Goal: Task Accomplishment & Management: Manage account settings

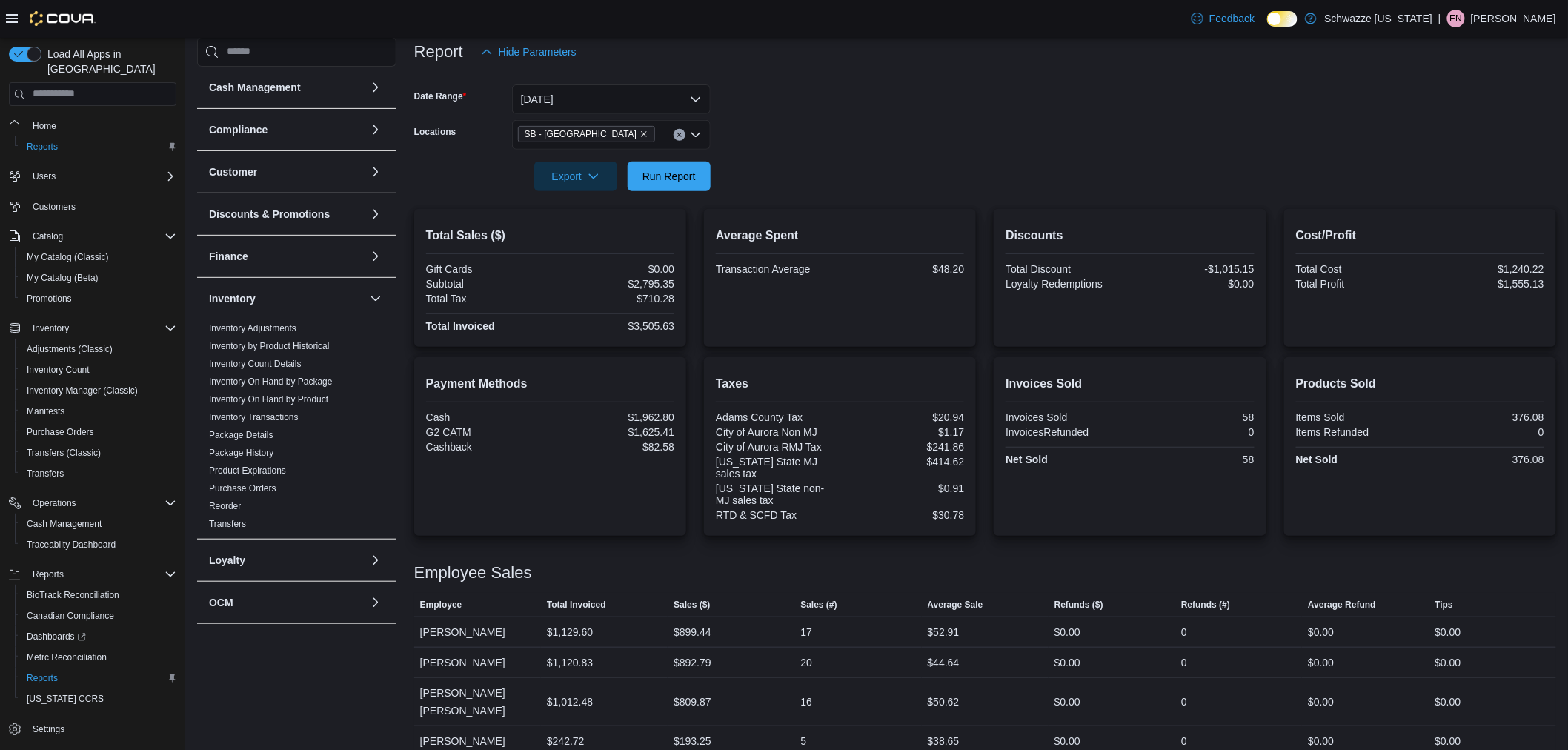
scroll to position [494, 0]
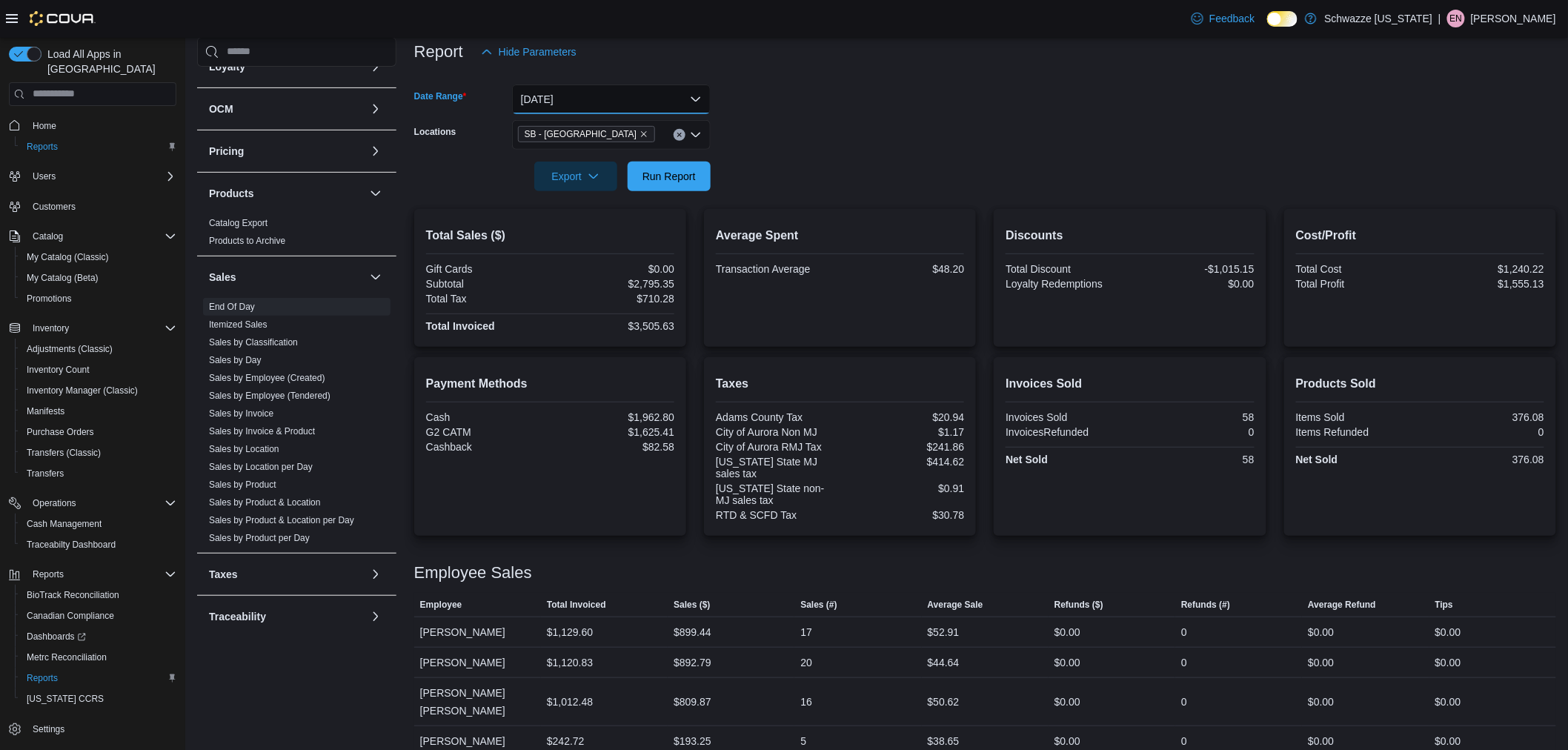
click at [564, 100] on button "[DATE]" at bounding box center [611, 99] width 199 height 29
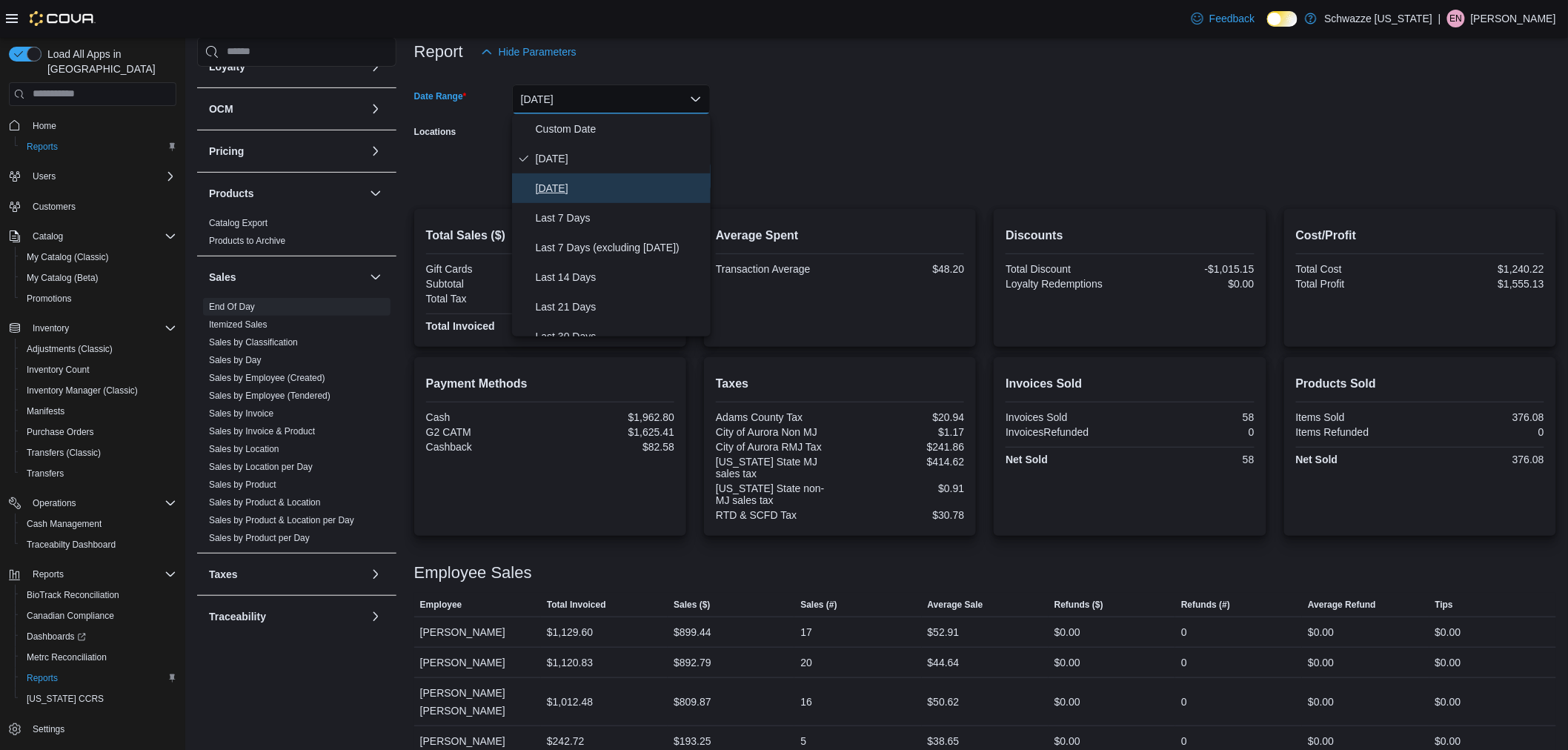
click at [578, 196] on span "[DATE]" at bounding box center [620, 188] width 169 height 18
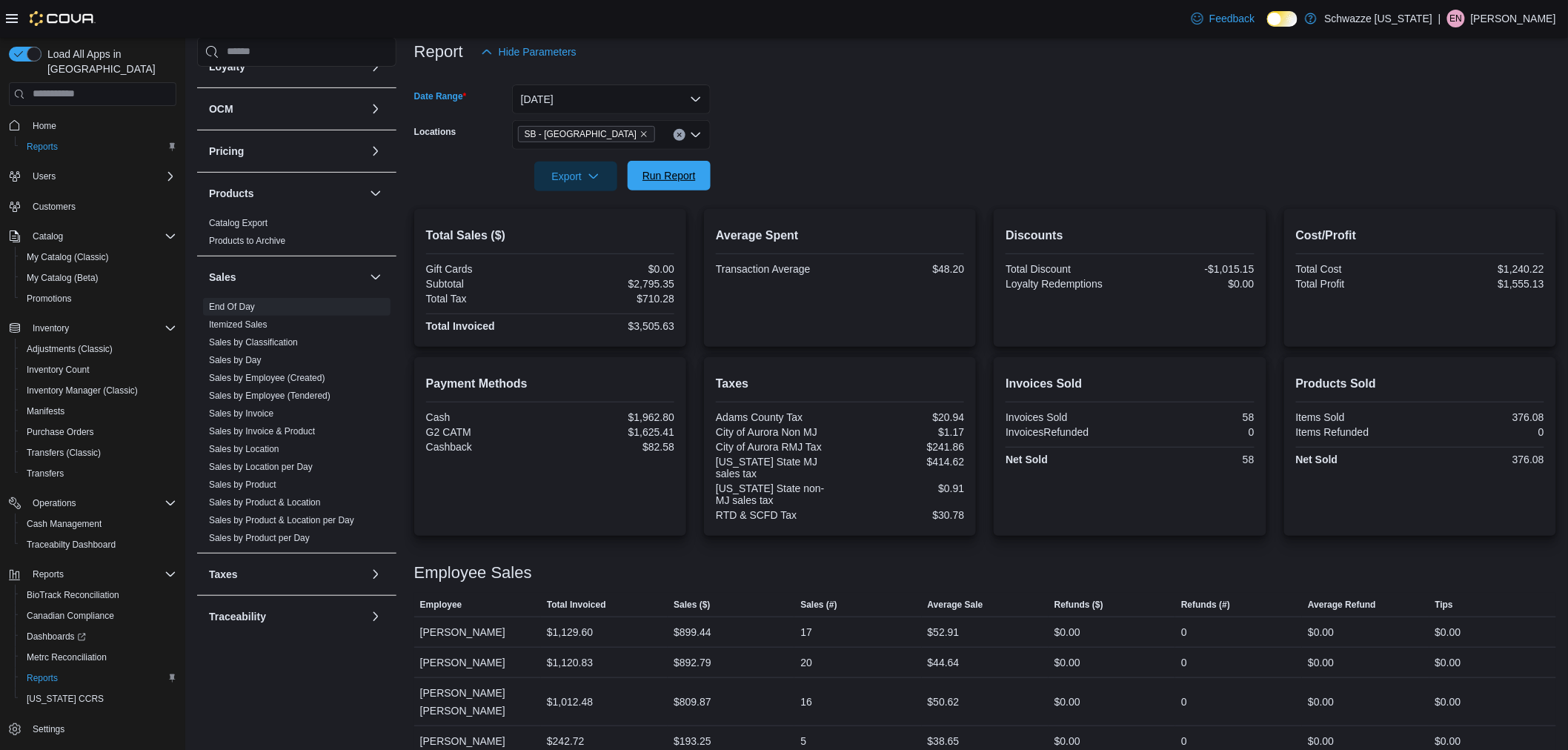
click at [696, 169] on span "Run Report" at bounding box center [669, 175] width 65 height 29
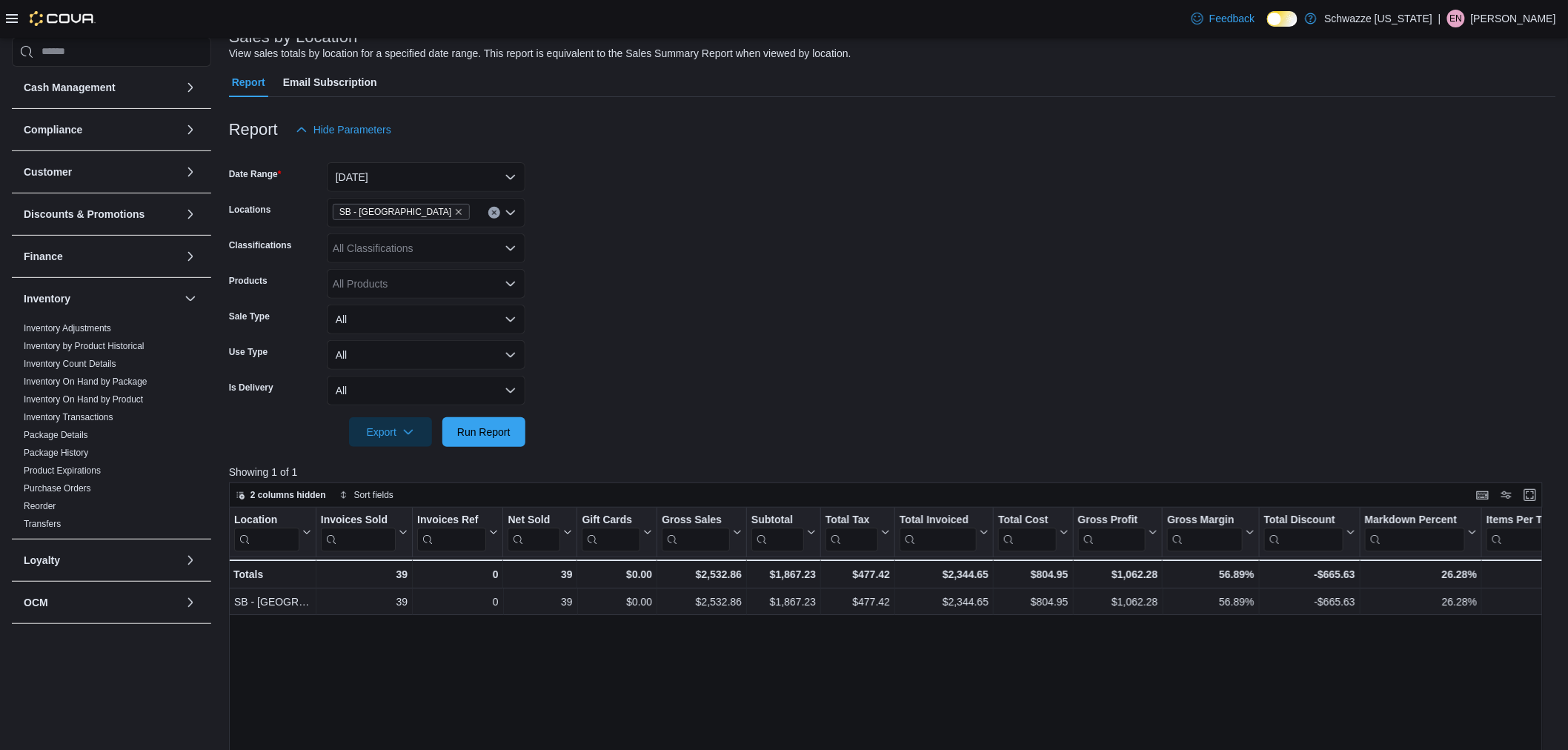
scroll to position [82, 0]
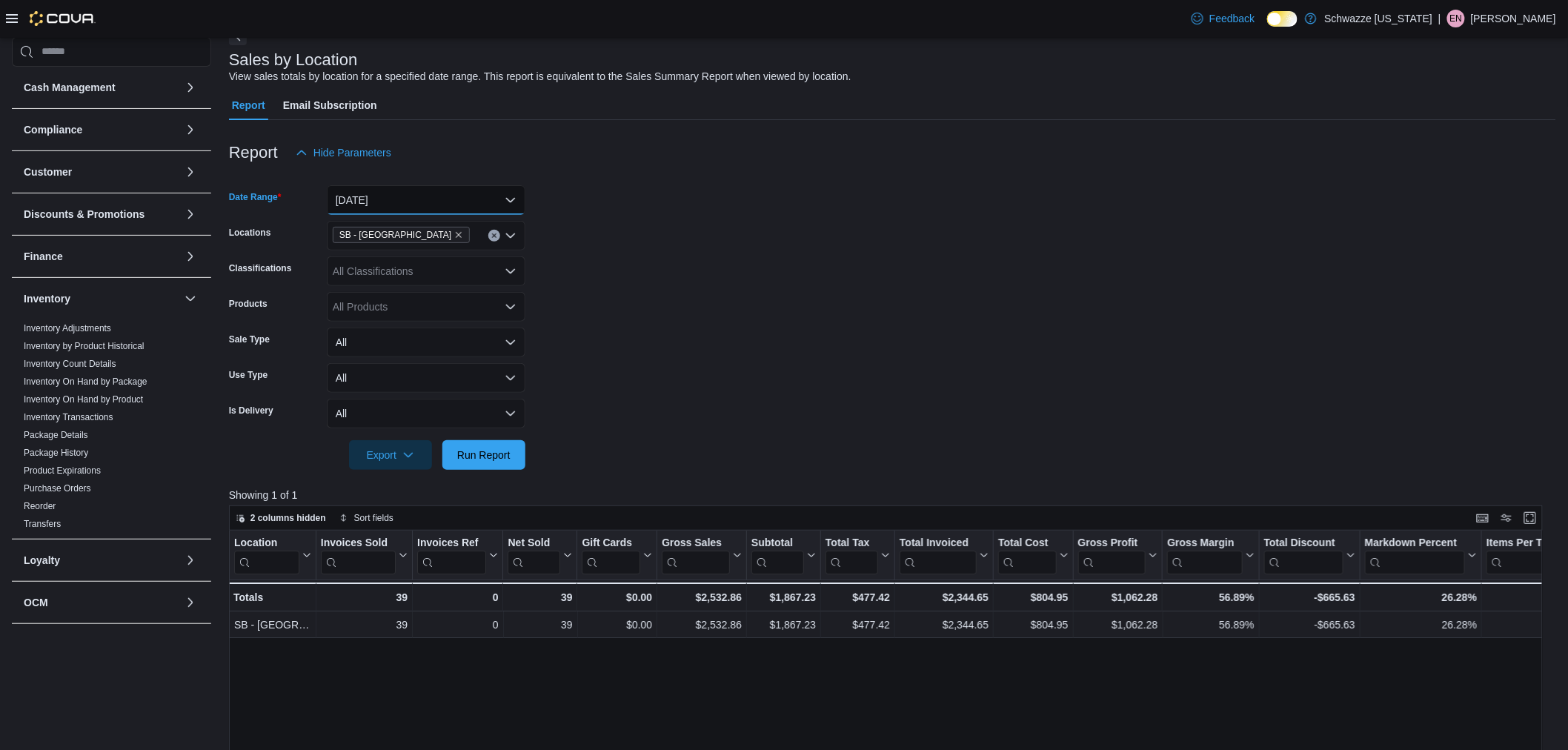
click at [402, 189] on button "[DATE]" at bounding box center [427, 200] width 199 height 29
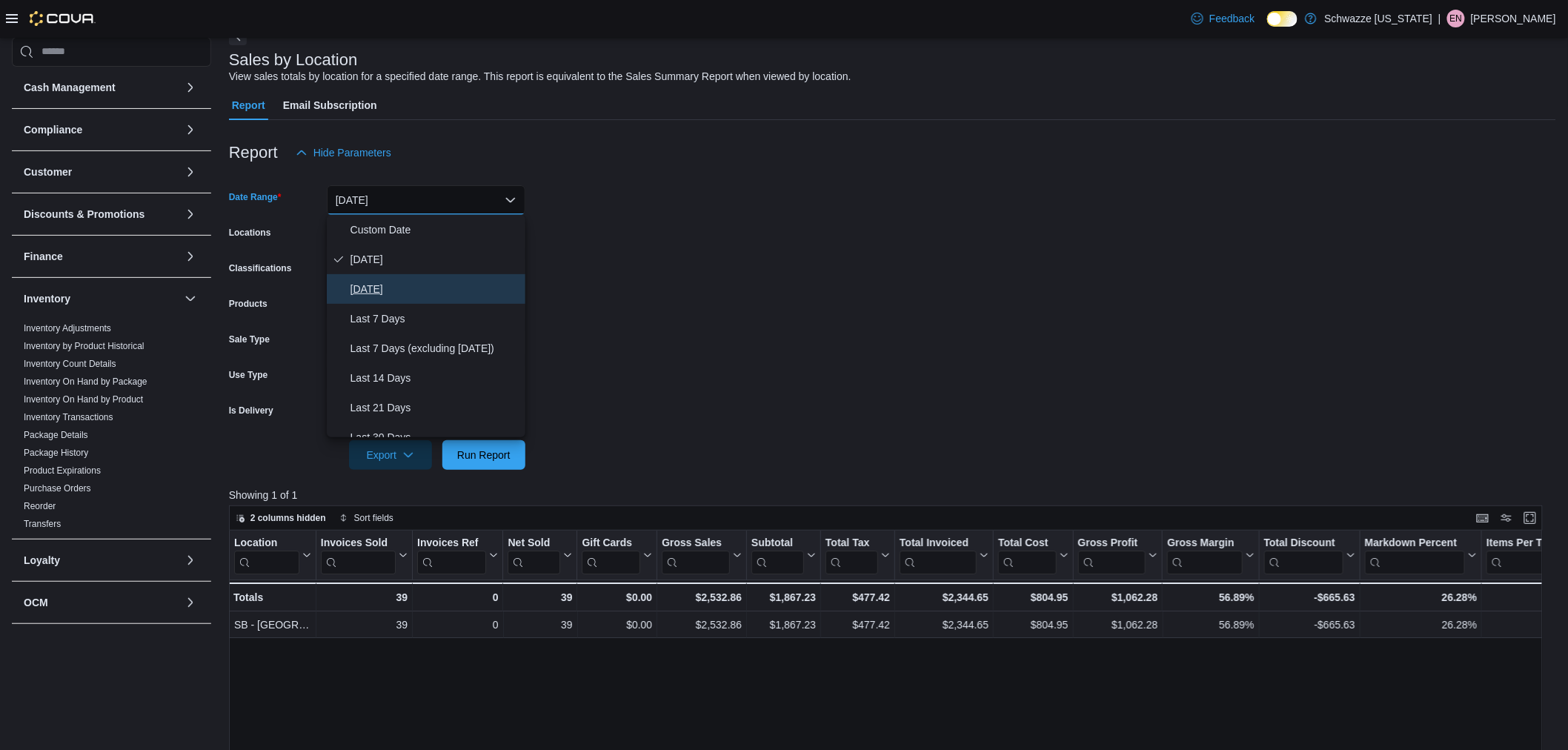
click at [409, 299] on button "[DATE]" at bounding box center [427, 288] width 199 height 29
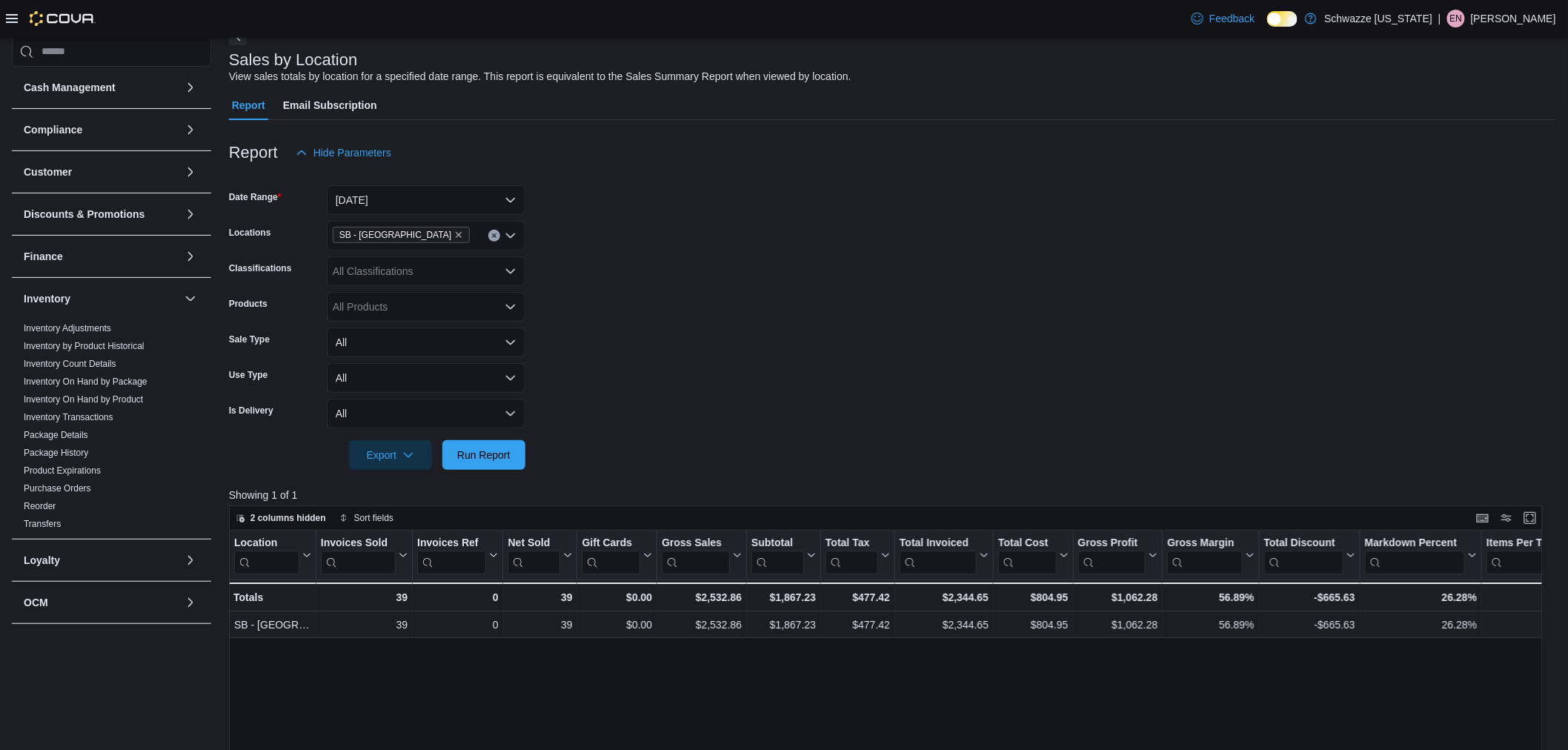
click at [685, 317] on form "Date Range [DATE] Locations SB - Aurora Classifications All Classifications Pro…" at bounding box center [892, 318] width 1327 height 303
click at [486, 448] on span "Run Report" at bounding box center [483, 454] width 53 height 15
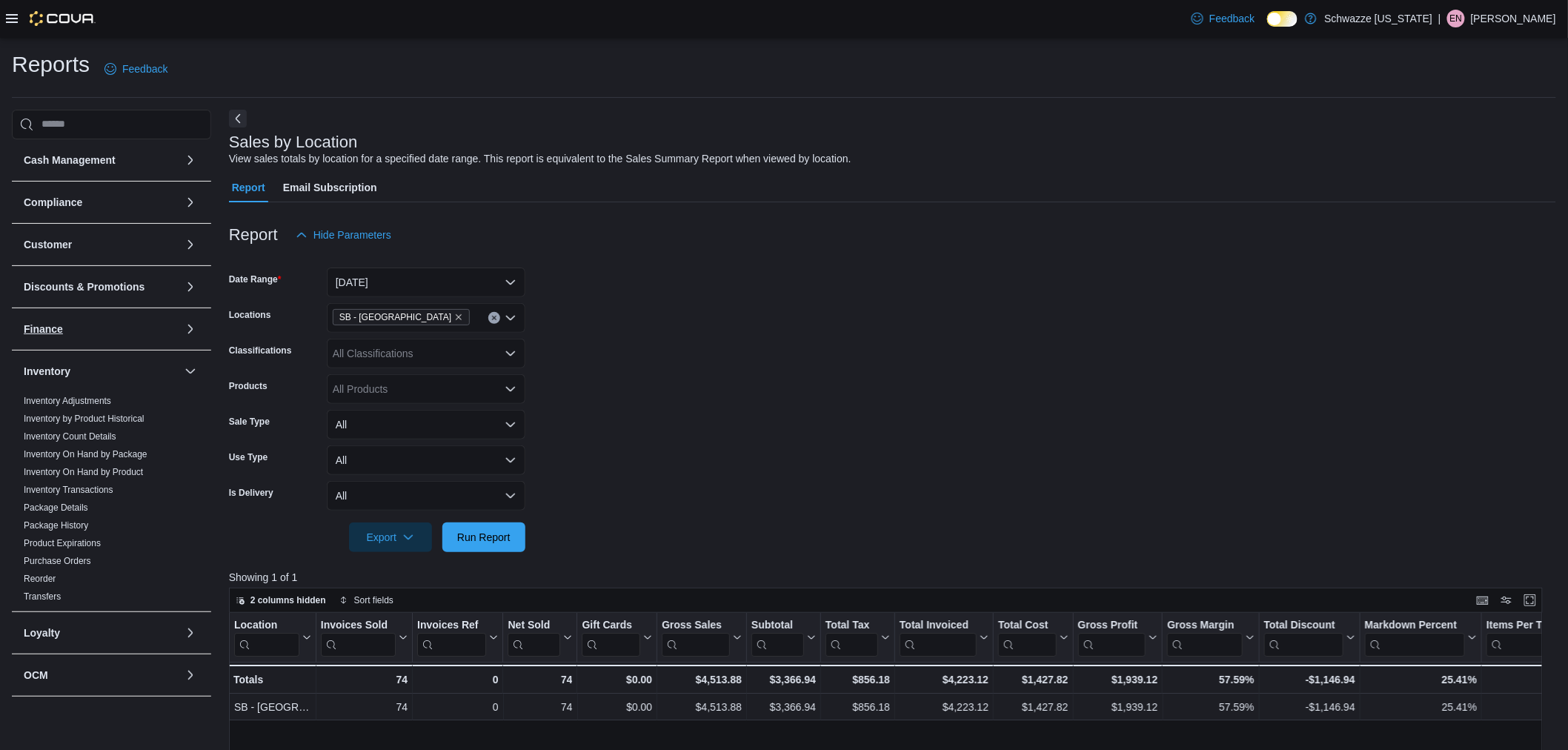
click at [95, 335] on button "Finance" at bounding box center [101, 329] width 155 height 15
click at [145, 158] on button "Cash Management" at bounding box center [101, 160] width 155 height 15
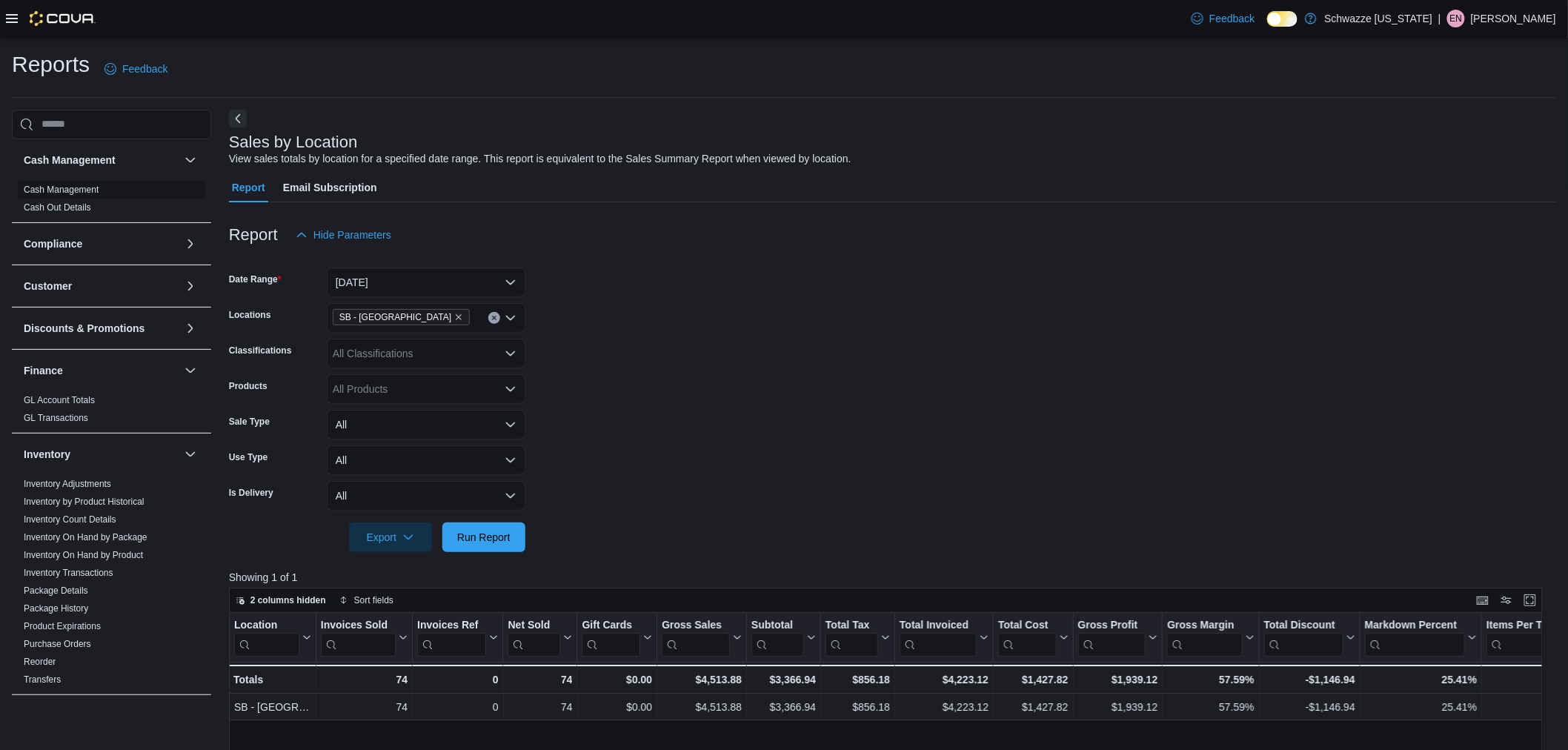
click at [97, 189] on link "Cash Management" at bounding box center [61, 189] width 75 height 10
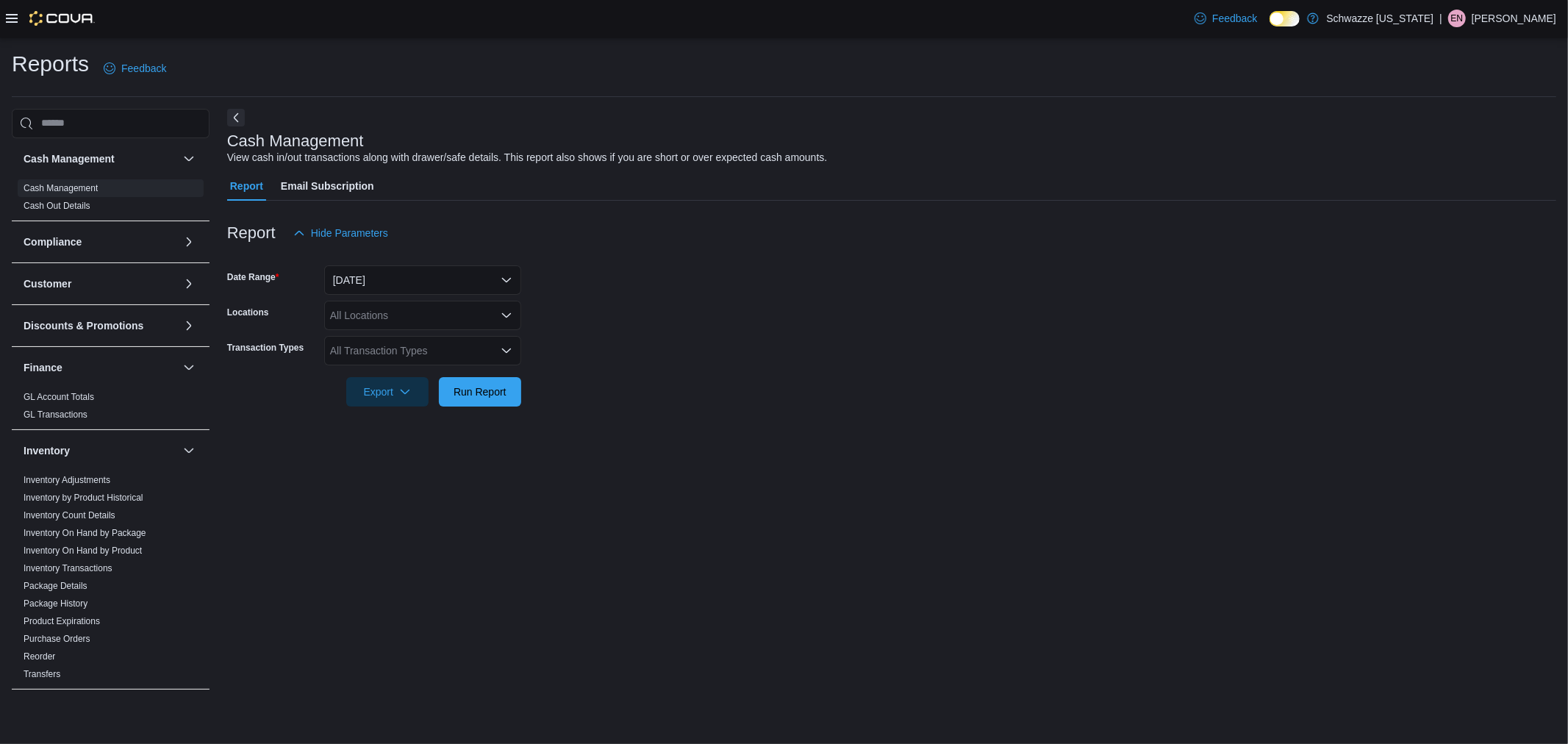
click at [13, 17] on icon at bounding box center [11, 18] width 12 height 9
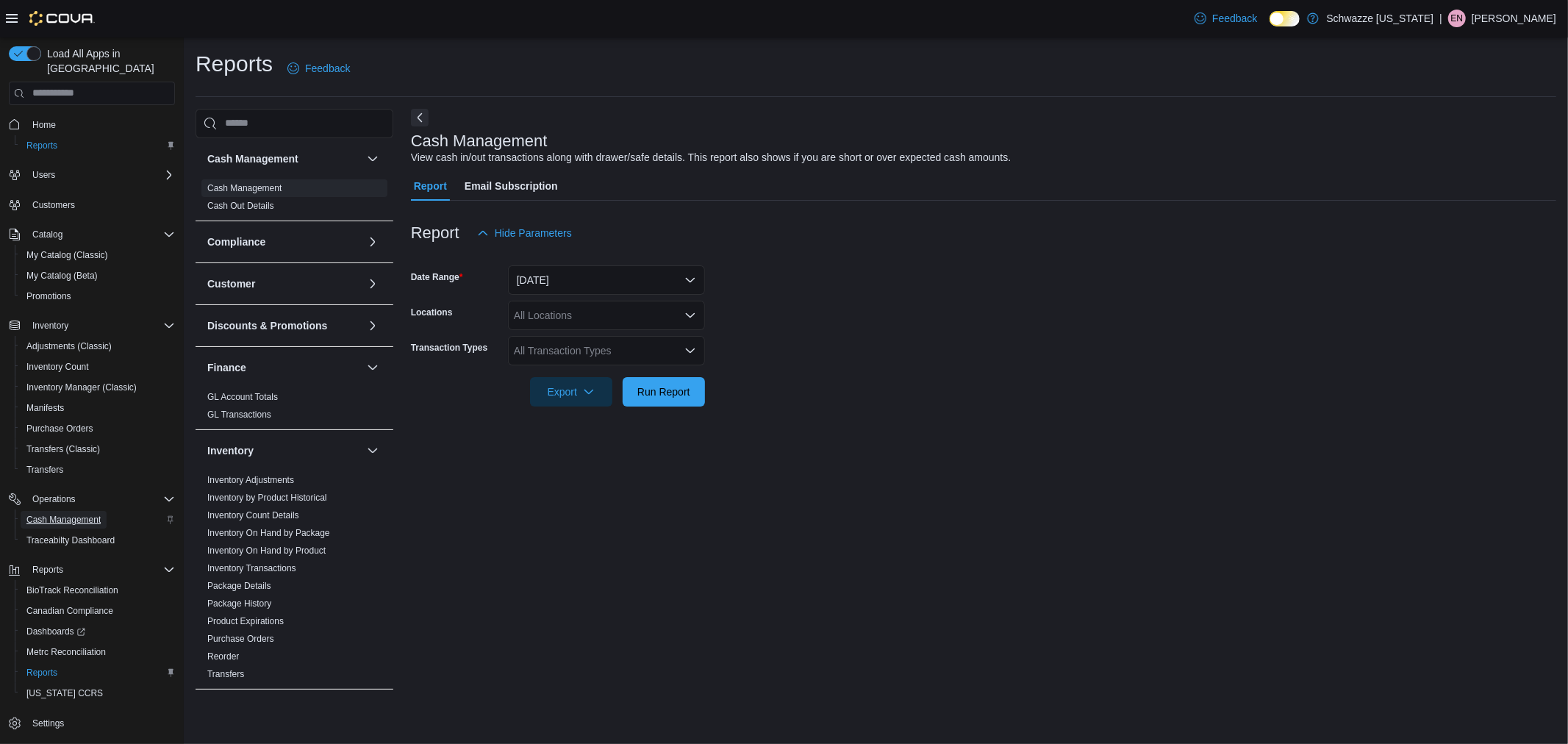
click at [79, 511] on span "Cash Management" at bounding box center [64, 520] width 74 height 17
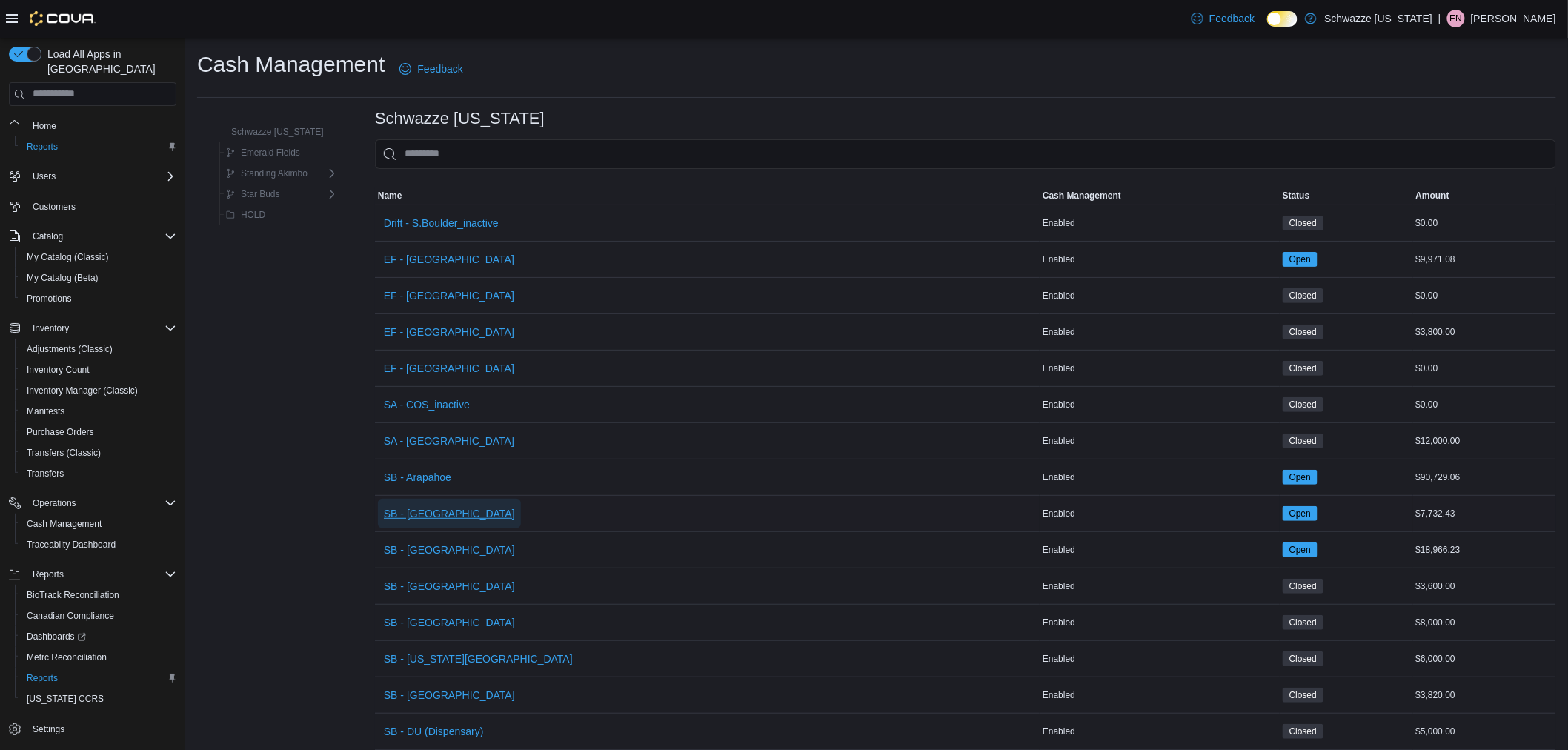
click at [416, 510] on span "SB - [GEOGRAPHIC_DATA]" at bounding box center [449, 514] width 131 height 15
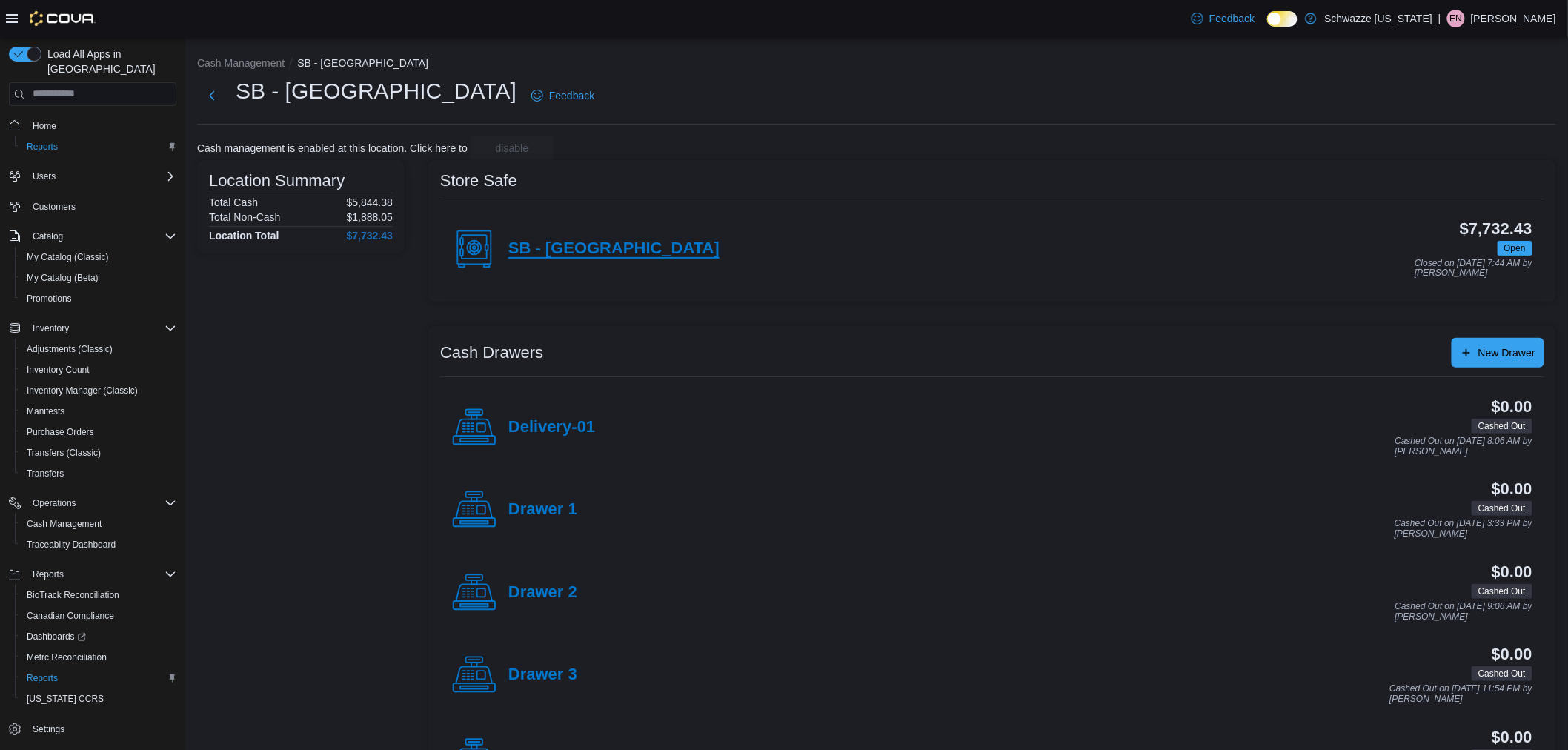
click at [587, 251] on h4 "SB - [GEOGRAPHIC_DATA]" at bounding box center [614, 249] width 211 height 19
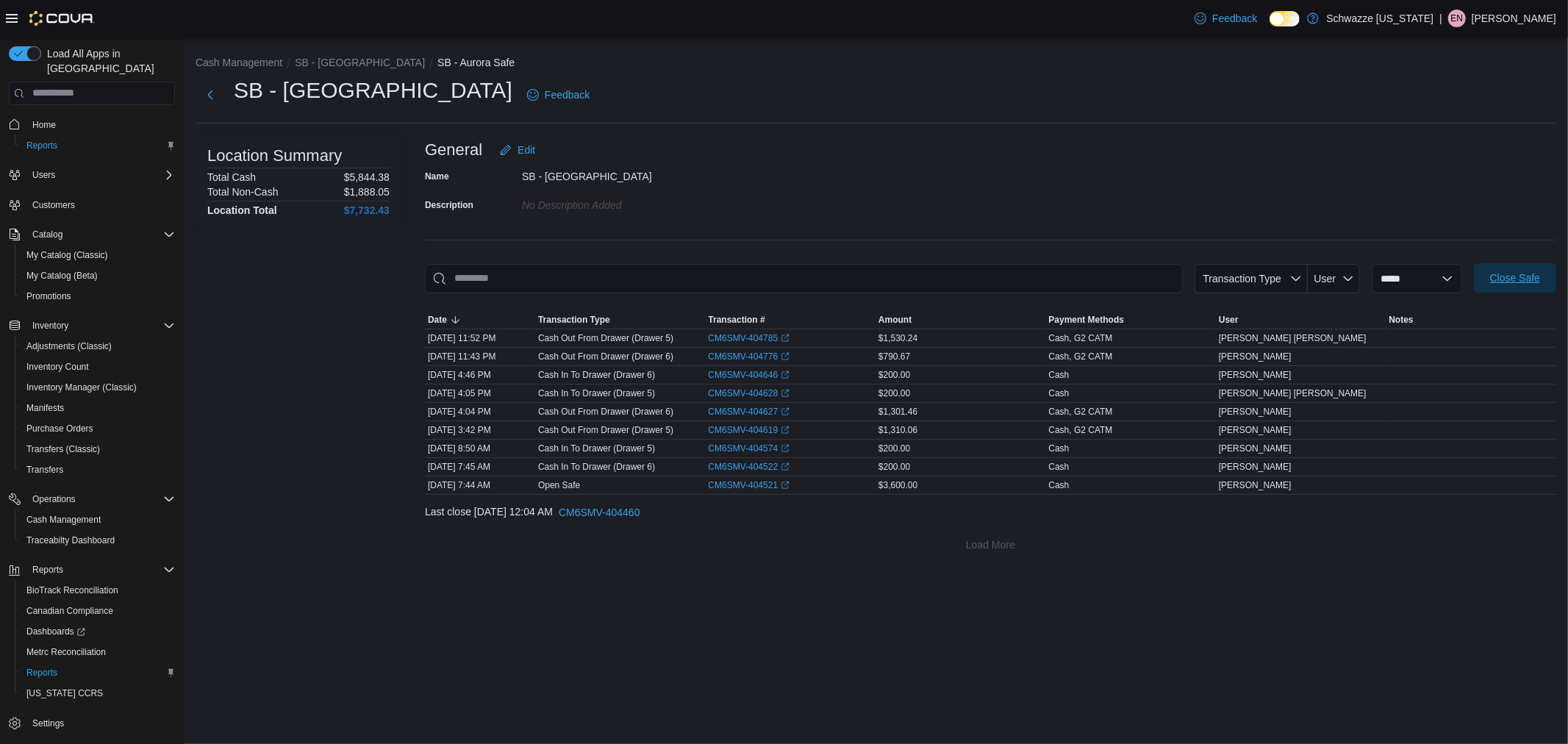
click at [1540, 276] on span "Close Safe" at bounding box center [1514, 278] width 50 height 15
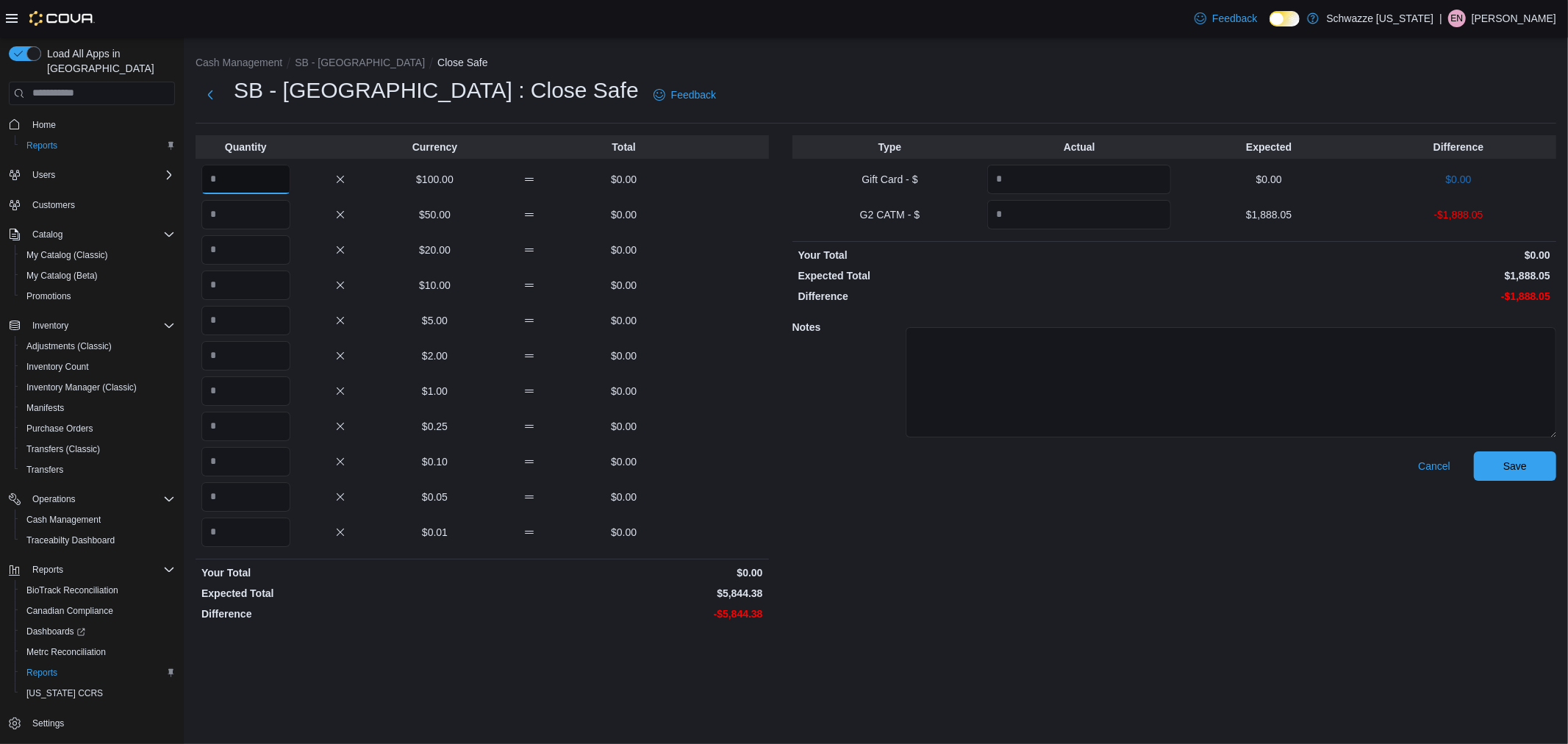
click at [270, 178] on input "Quantity" at bounding box center [246, 179] width 89 height 29
type input "**"
click at [247, 539] on input "Quantity" at bounding box center [246, 532] width 89 height 29
type input "****"
click at [1075, 208] on input "Quantity" at bounding box center [1078, 214] width 184 height 29
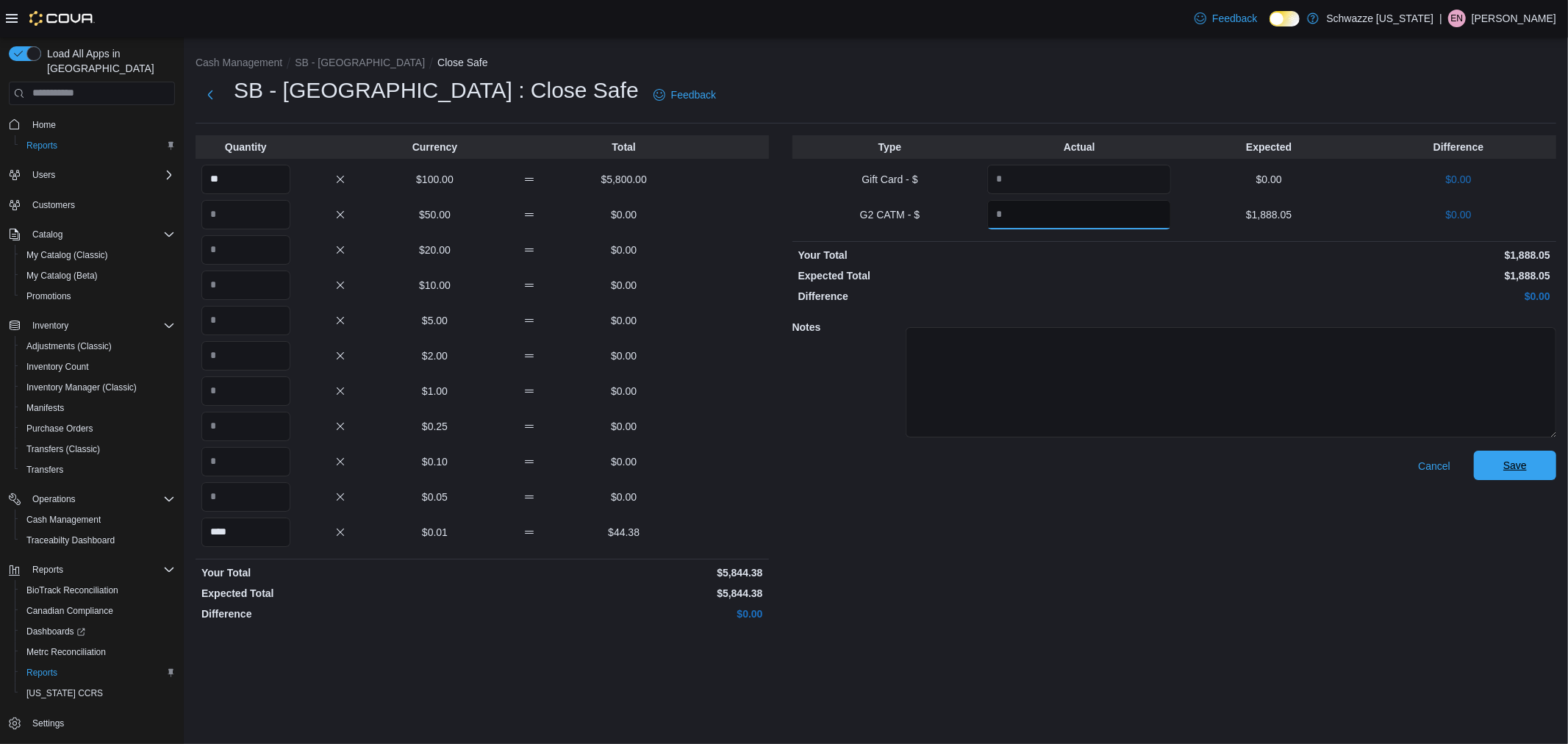
type input "*******"
click at [1532, 468] on span "Save" at bounding box center [1515, 465] width 65 height 29
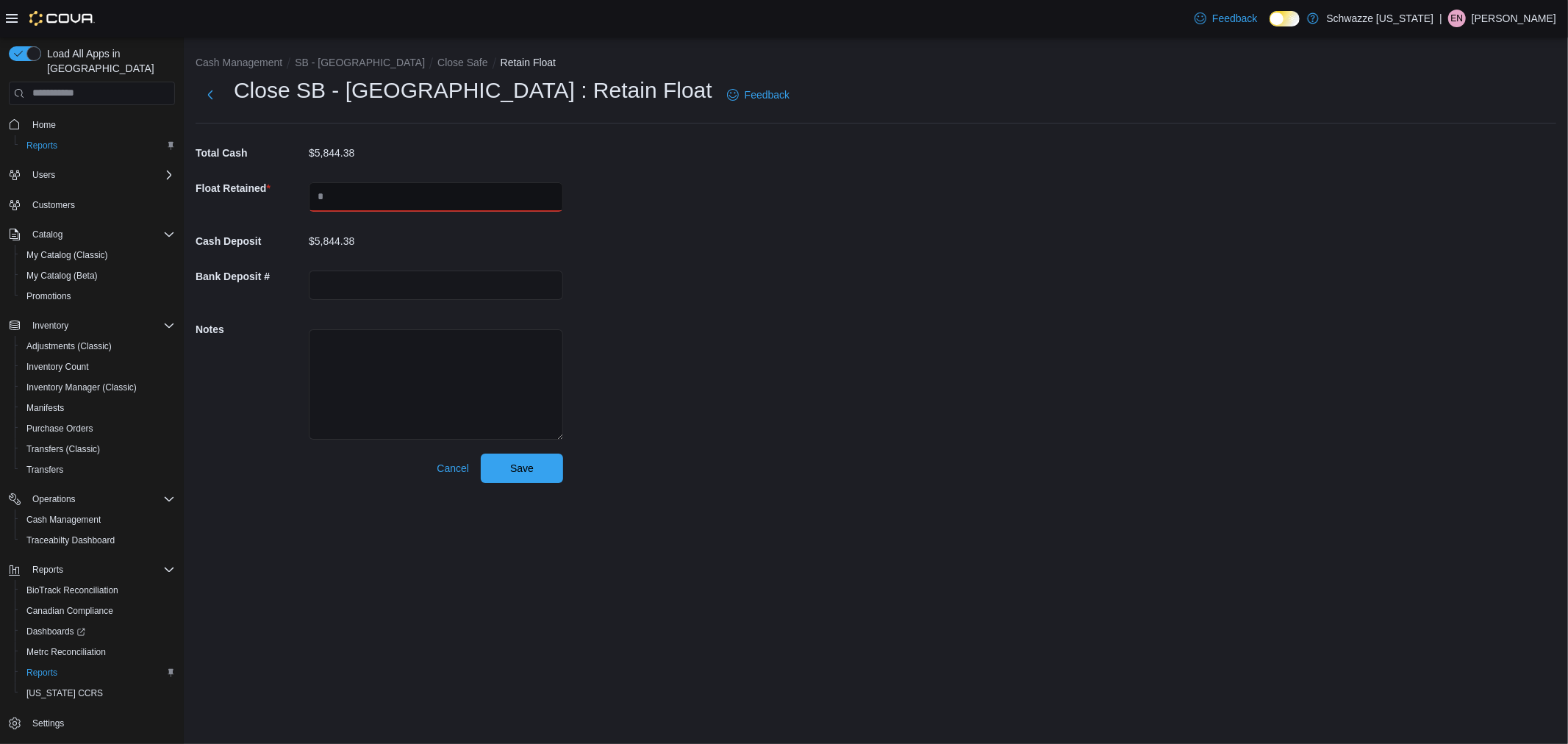
click at [364, 208] on input "text" at bounding box center [436, 197] width 254 height 29
type input "****"
click at [409, 284] on input "text" at bounding box center [436, 285] width 254 height 29
type input "**********"
click at [481, 453] on button "Save" at bounding box center [522, 468] width 82 height 29
